Goal: Task Accomplishment & Management: Complete application form

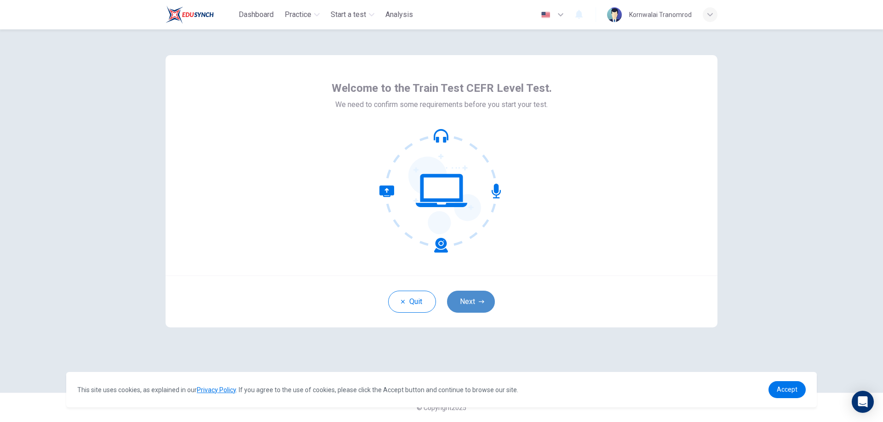
click at [472, 302] on button "Next" at bounding box center [471, 302] width 48 height 22
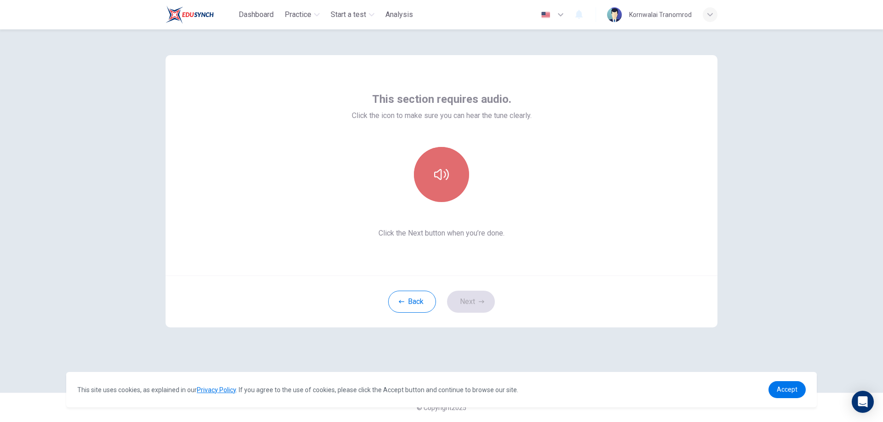
click at [436, 180] on icon "button" at bounding box center [441, 174] width 15 height 15
click at [470, 296] on button "Next" at bounding box center [471, 302] width 48 height 22
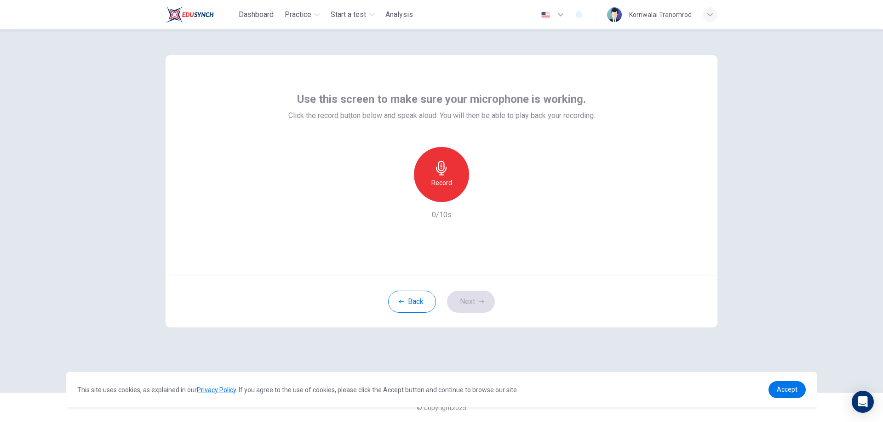
click at [442, 175] on icon "button" at bounding box center [441, 168] width 11 height 15
click at [477, 297] on button "Next" at bounding box center [471, 302] width 48 height 22
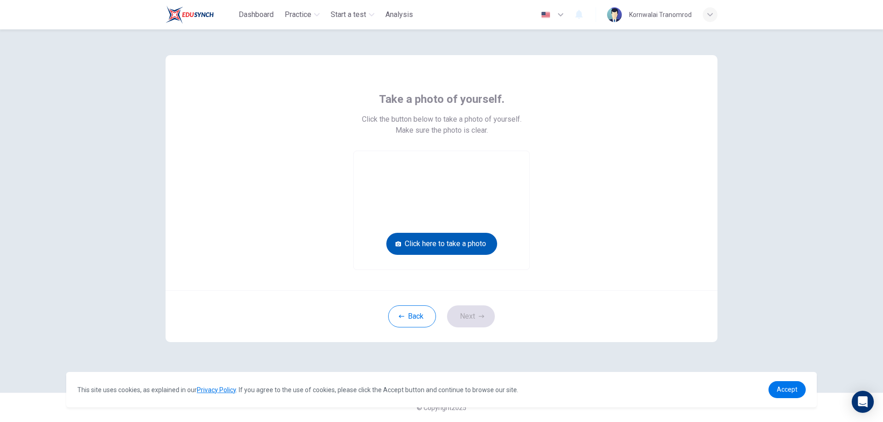
click at [439, 243] on button "Click here to take a photo" at bounding box center [441, 244] width 111 height 22
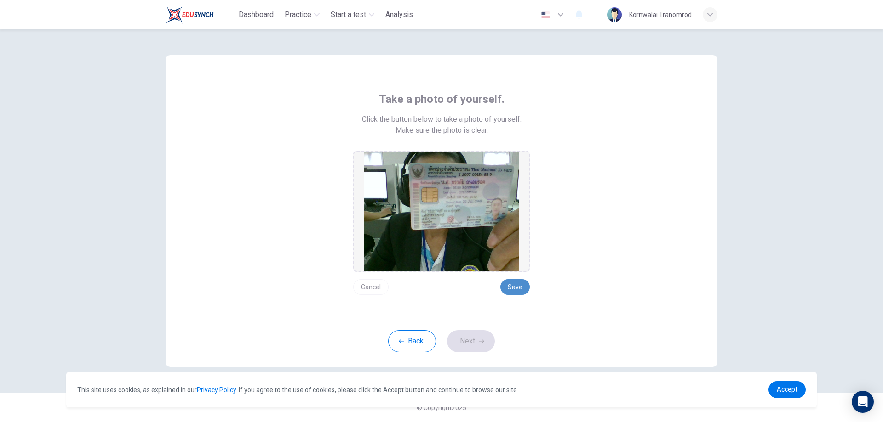
click at [514, 285] on button "Save" at bounding box center [514, 287] width 29 height 16
click at [476, 342] on button "Next" at bounding box center [471, 341] width 48 height 22
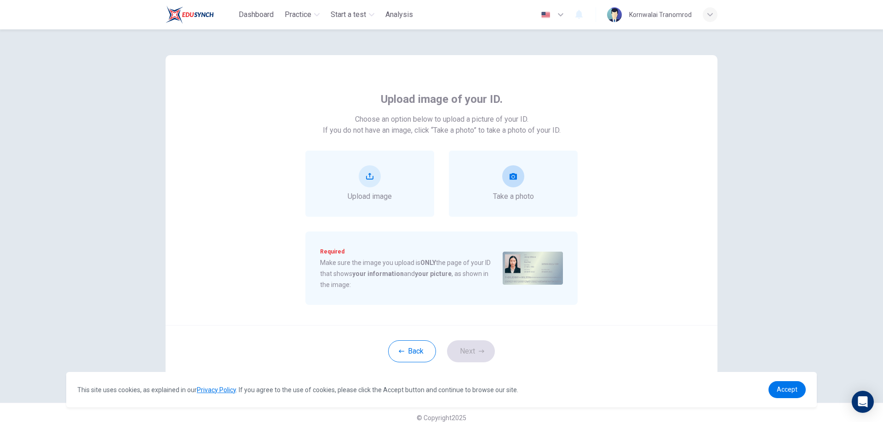
click at [511, 180] on button "take photo" at bounding box center [513, 176] width 22 height 22
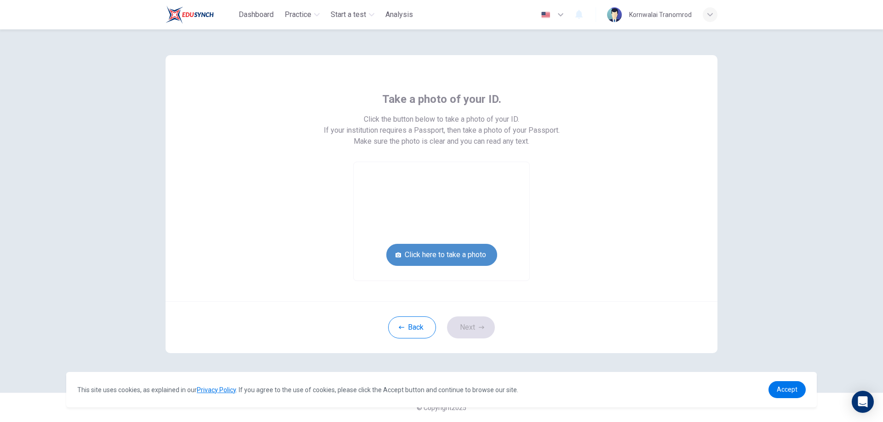
click at [441, 253] on button "Click here to take a photo" at bounding box center [441, 255] width 111 height 22
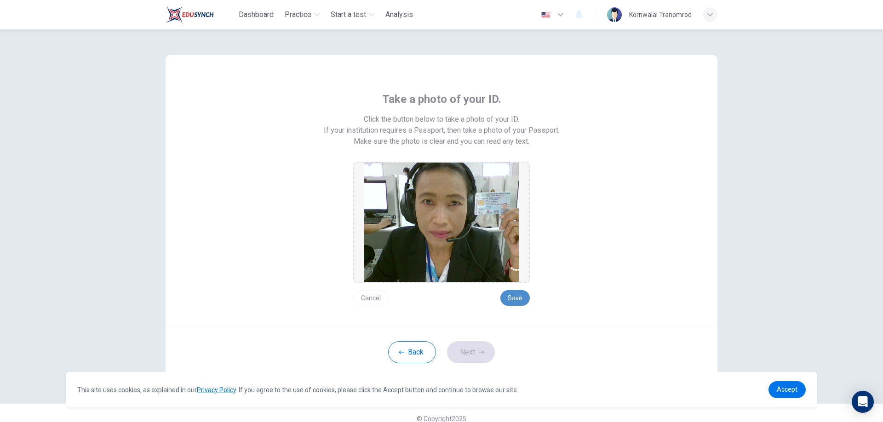
click at [512, 296] on button "Save" at bounding box center [514, 299] width 29 height 16
click at [479, 353] on icon "button" at bounding box center [482, 353] width 6 height 6
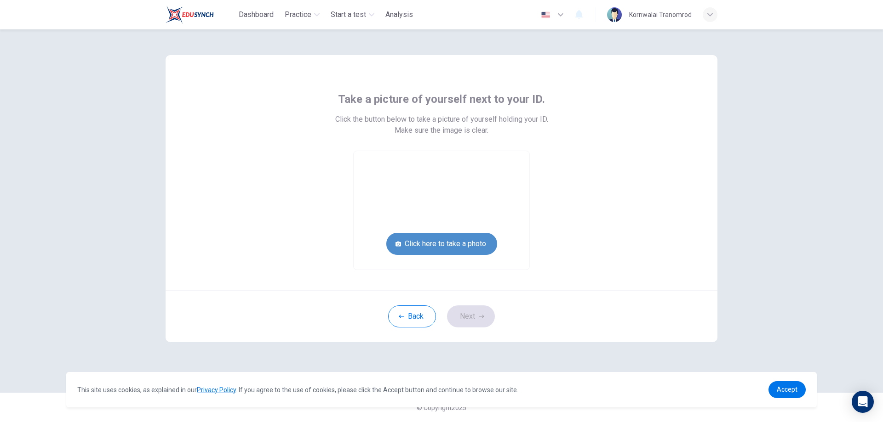
click at [451, 249] on button "Click here to take a photo" at bounding box center [441, 244] width 111 height 22
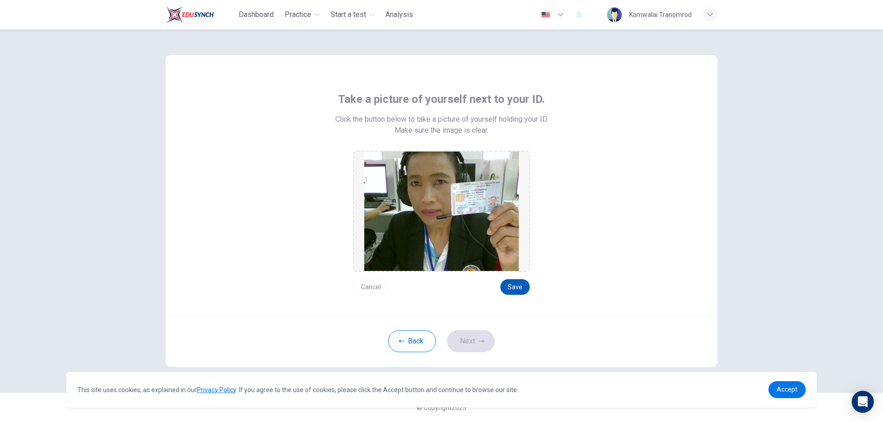
click at [518, 287] on button "Save" at bounding box center [514, 287] width 29 height 16
click at [479, 345] on button "Next" at bounding box center [471, 341] width 48 height 22
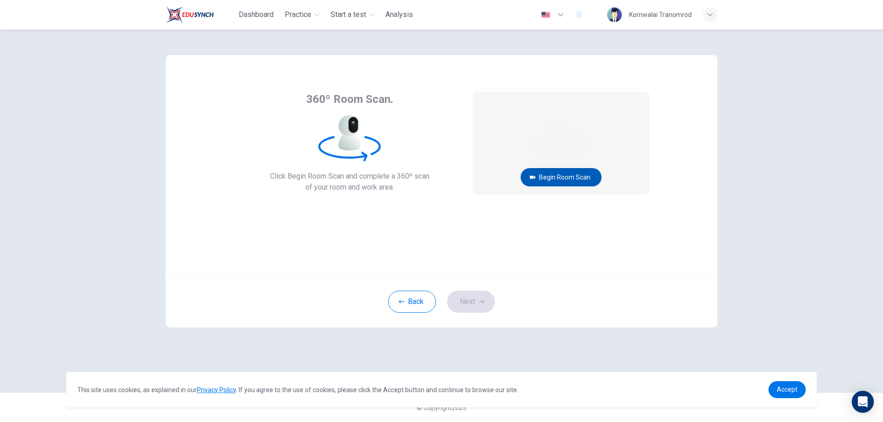
click at [553, 174] on button "Begin Room Scan" at bounding box center [560, 177] width 81 height 18
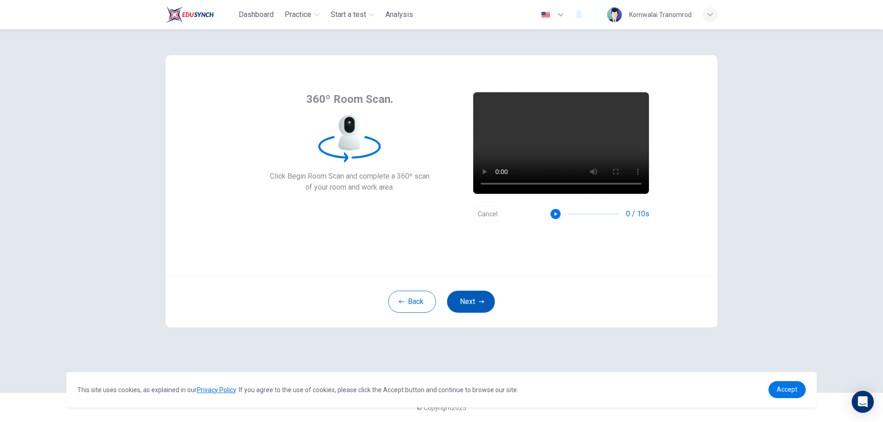
click at [479, 299] on button "Next" at bounding box center [471, 302] width 48 height 22
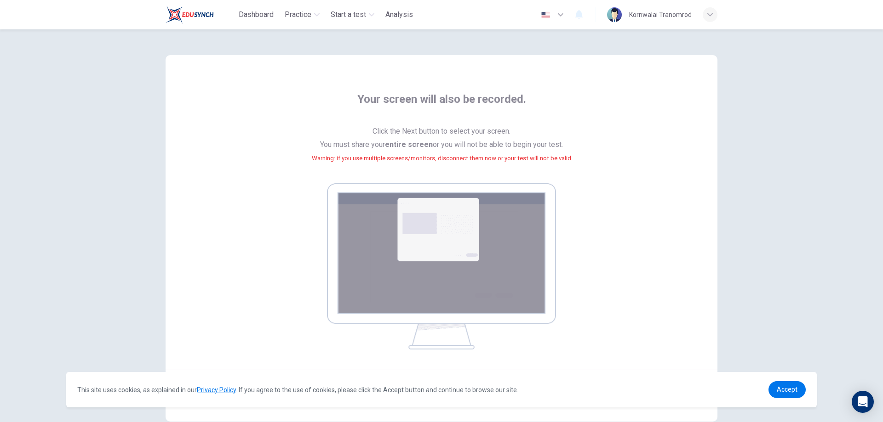
scroll to position [54, 0]
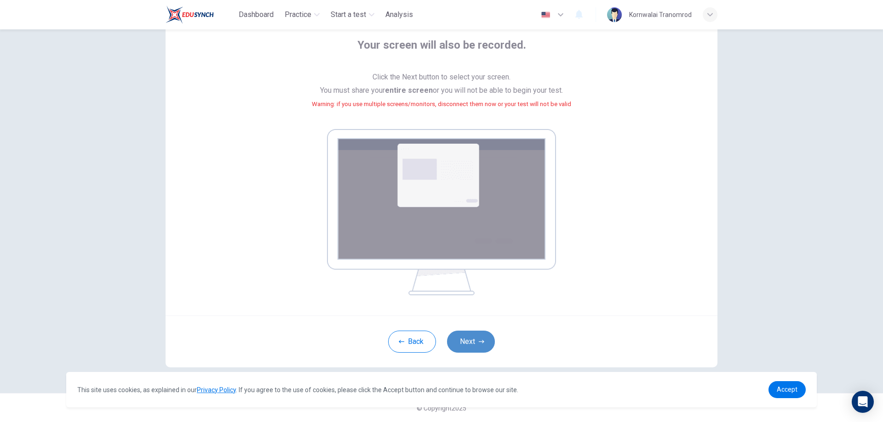
click at [483, 341] on button "Next" at bounding box center [471, 342] width 48 height 22
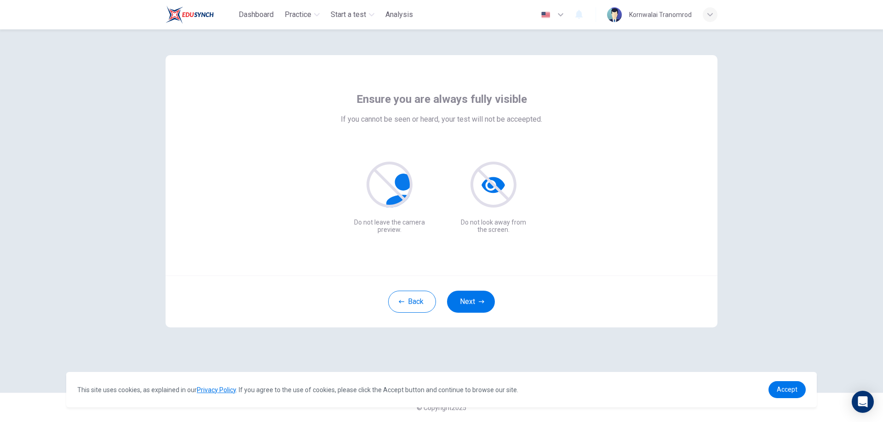
scroll to position [0, 0]
click at [482, 297] on button "Next" at bounding box center [471, 302] width 48 height 22
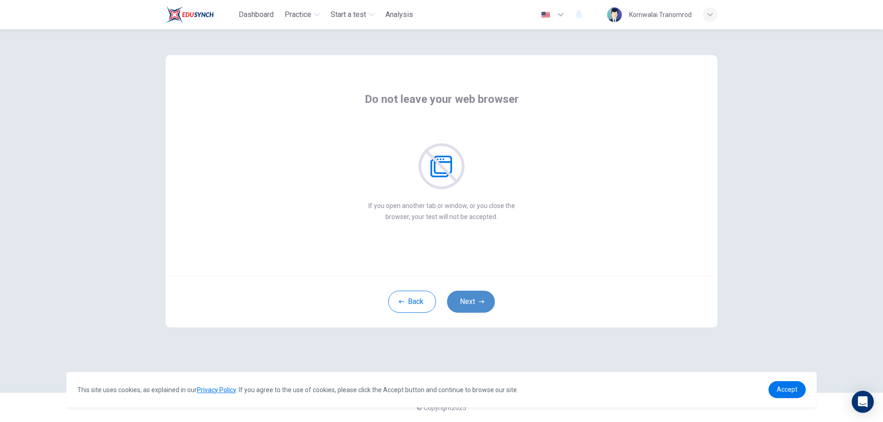
click at [483, 297] on button "Next" at bounding box center [471, 302] width 48 height 22
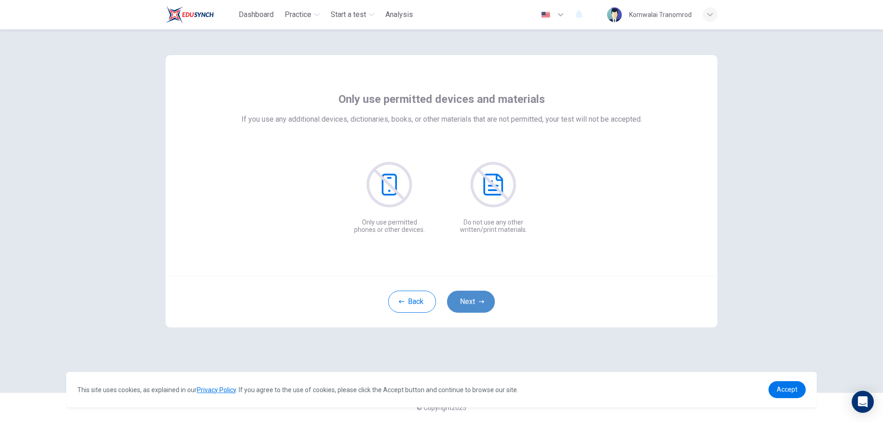
click at [483, 297] on button "Next" at bounding box center [471, 302] width 48 height 22
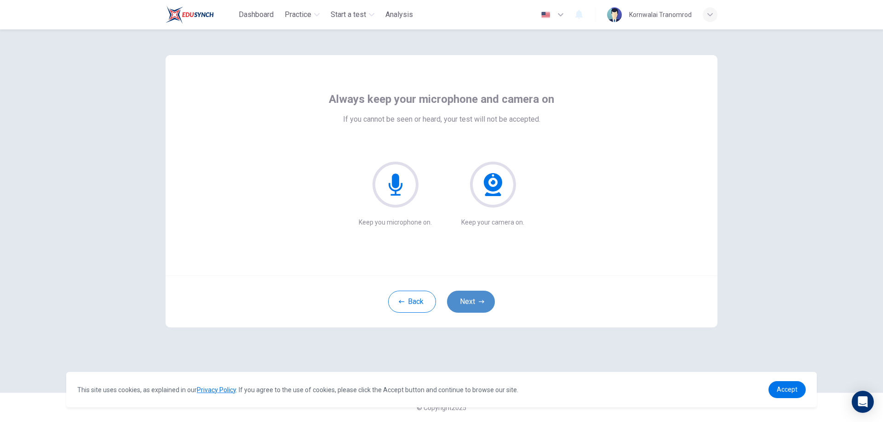
click at [483, 296] on button "Next" at bounding box center [471, 302] width 48 height 22
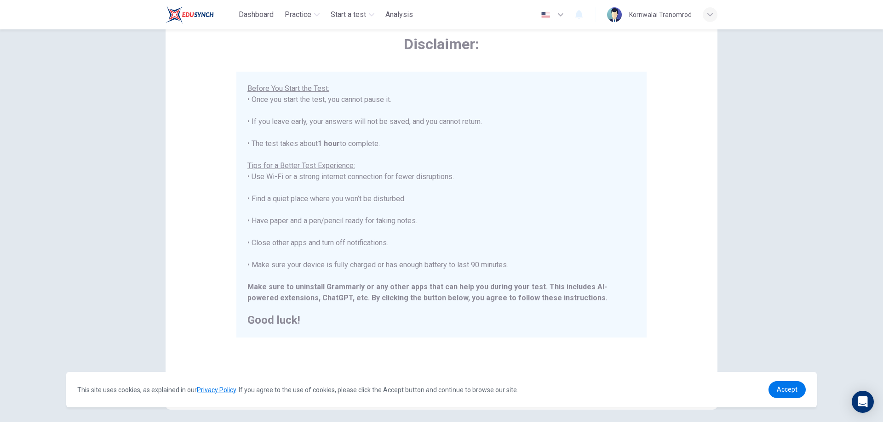
scroll to position [89, 0]
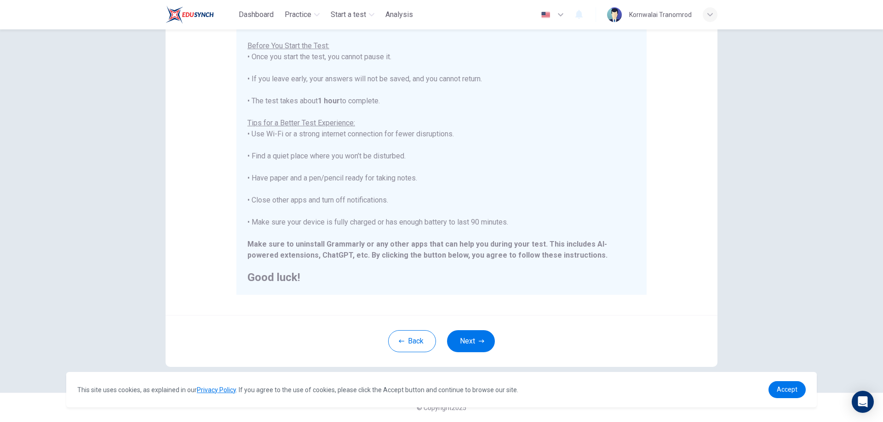
click at [479, 340] on icon "button" at bounding box center [482, 342] width 6 height 6
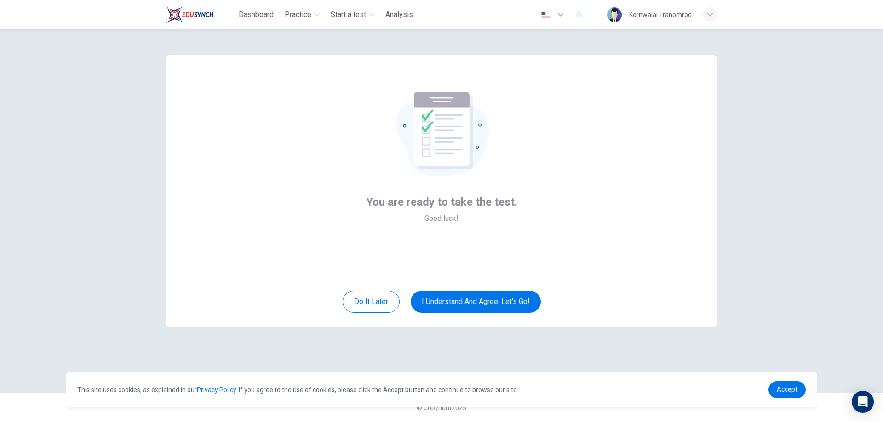
scroll to position [0, 0]
click at [502, 301] on button "I understand and agree. Let’s go!" at bounding box center [475, 302] width 130 height 22
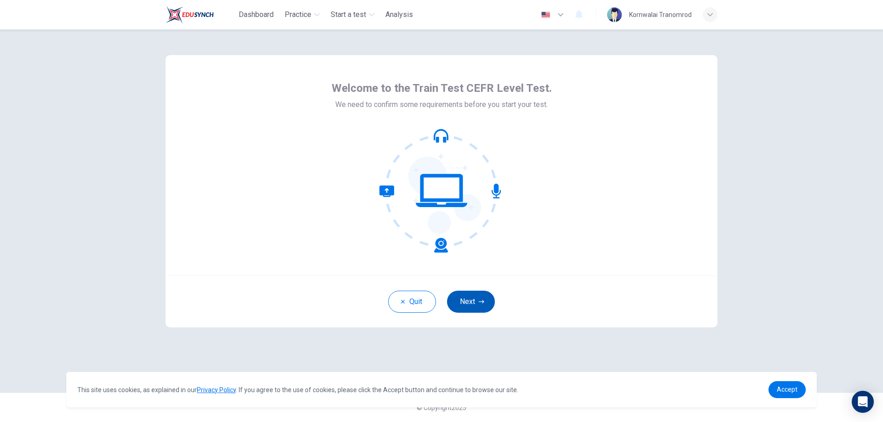
click at [484, 298] on button "Next" at bounding box center [471, 302] width 48 height 22
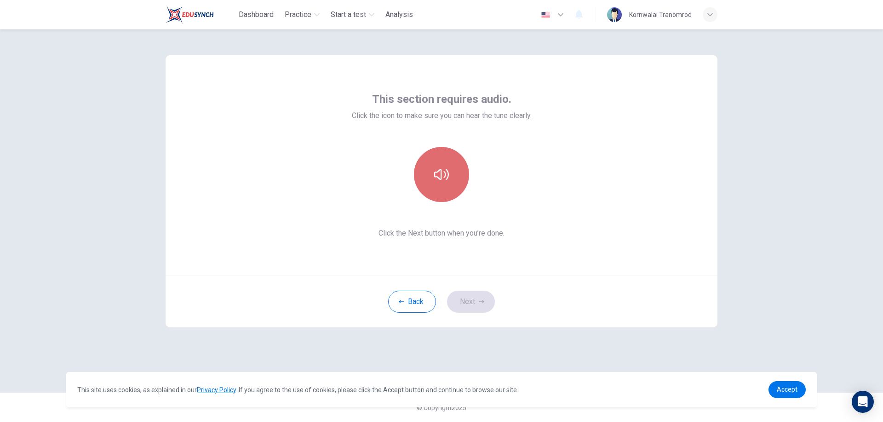
click at [420, 168] on button "button" at bounding box center [441, 174] width 55 height 55
click at [457, 304] on button "Next" at bounding box center [471, 302] width 48 height 22
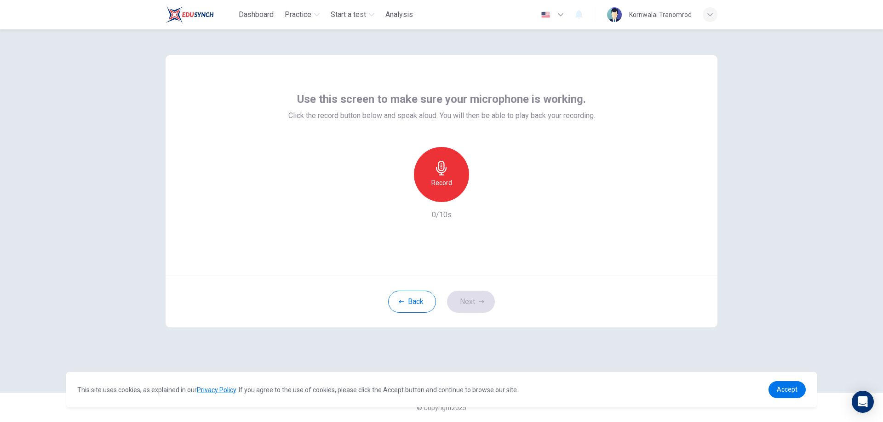
click at [437, 190] on div "Record" at bounding box center [441, 174] width 55 height 55
click at [447, 194] on div "Stop" at bounding box center [441, 174] width 55 height 55
click at [471, 301] on button "Next" at bounding box center [471, 302] width 48 height 22
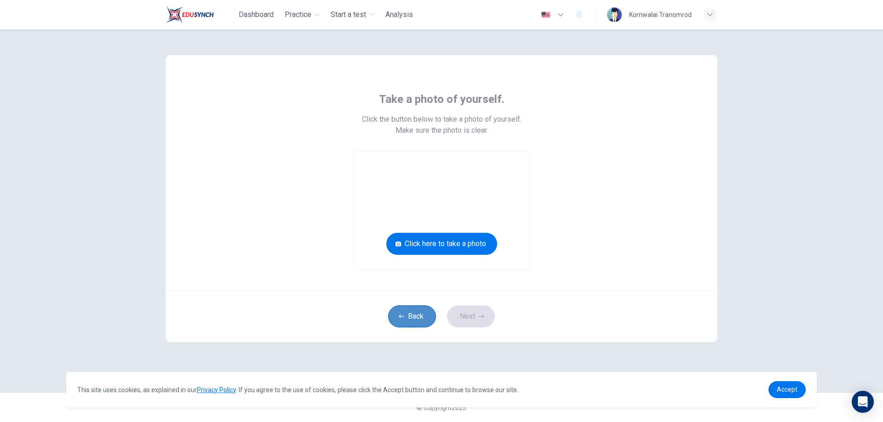
click at [422, 319] on button "Back" at bounding box center [412, 317] width 48 height 22
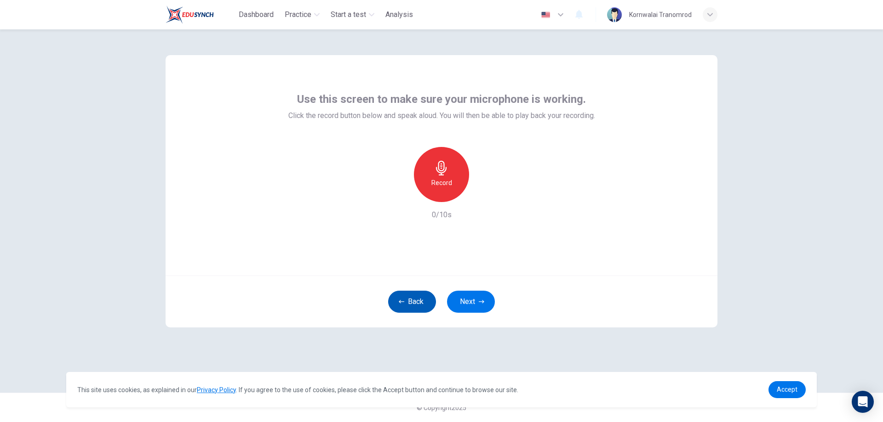
click at [410, 313] on button "Back" at bounding box center [412, 302] width 48 height 22
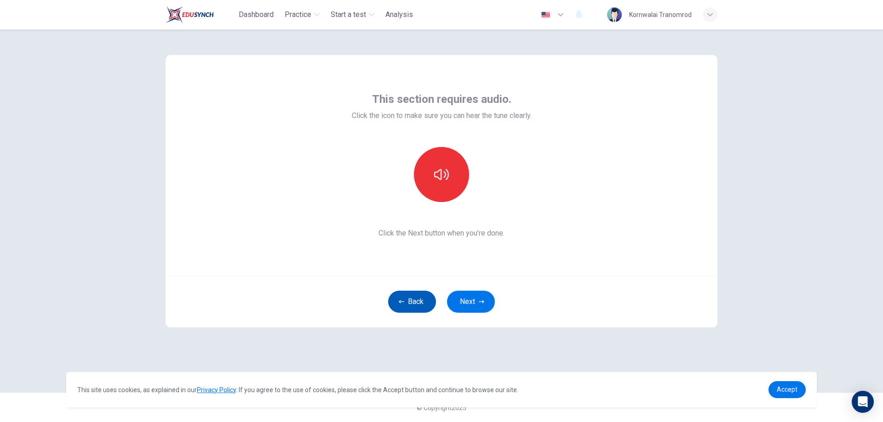
click at [410, 313] on button "Back" at bounding box center [412, 302] width 48 height 22
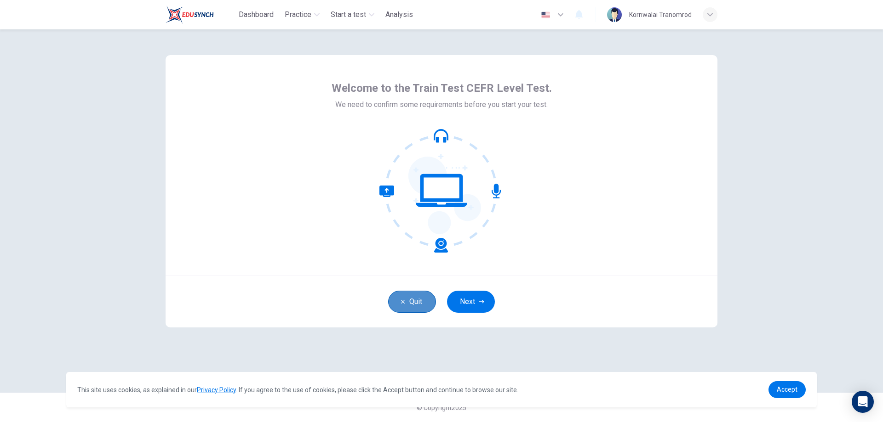
click at [410, 313] on button "Quit" at bounding box center [412, 302] width 48 height 22
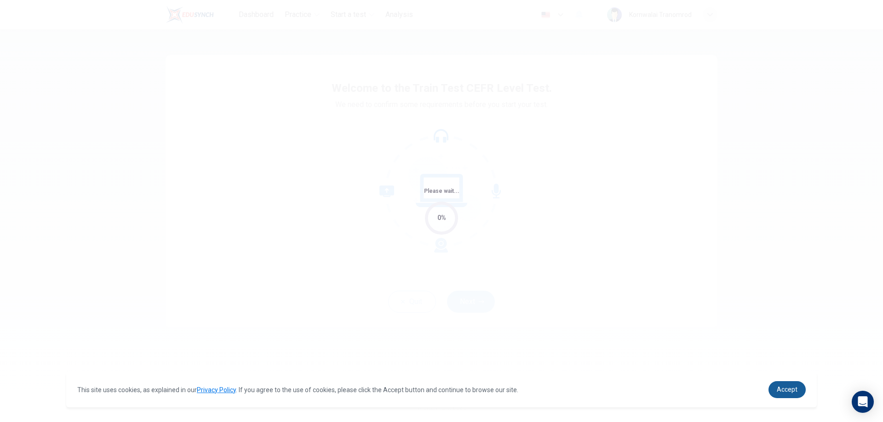
click at [783, 385] on link "Accept" at bounding box center [786, 390] width 37 height 17
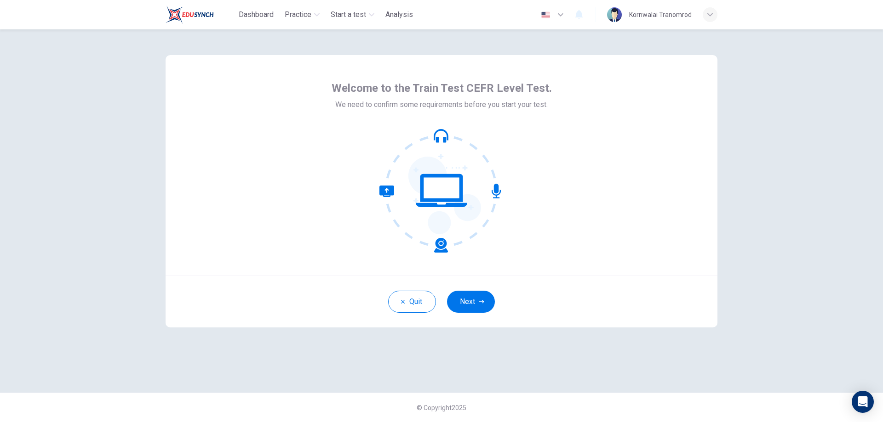
click at [704, 8] on div "Kornwalai Tranomrod" at bounding box center [662, 14] width 110 height 15
